Goal: Task Accomplishment & Management: Manage account settings

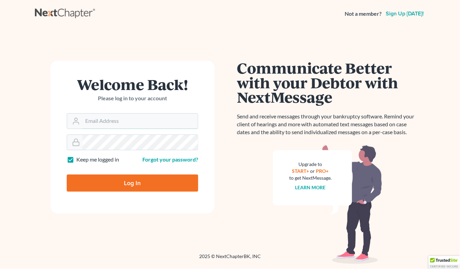
type input "MARIORDELGADOPA@yahoo.com"
click at [131, 181] on input "Log In" at bounding box center [132, 183] width 131 height 17
type input "Thinking..."
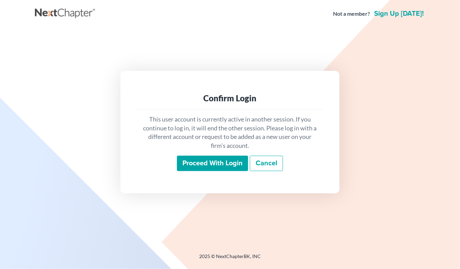
click at [216, 161] on input "Proceed with login" at bounding box center [212, 164] width 71 height 16
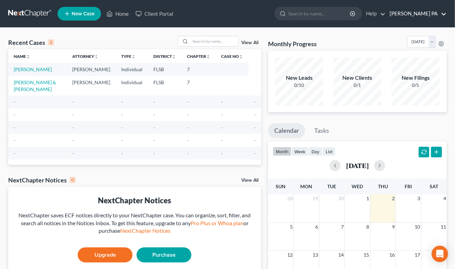
click at [423, 11] on link "[PERSON_NAME] PA" at bounding box center [416, 14] width 60 height 12
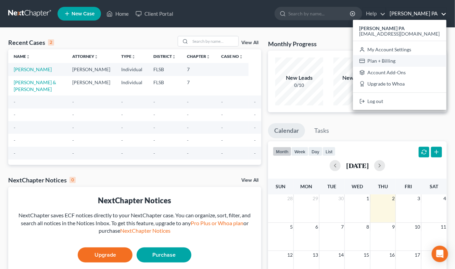
click at [403, 61] on link "Plan + Billing" at bounding box center [399, 61] width 93 height 12
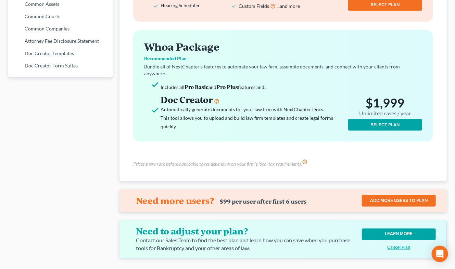
scroll to position [409, 0]
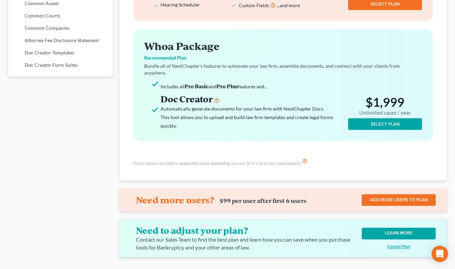
click at [376, 228] on link "LEARN MORE" at bounding box center [399, 234] width 74 height 12
